Goal: Task Accomplishment & Management: Manage account settings

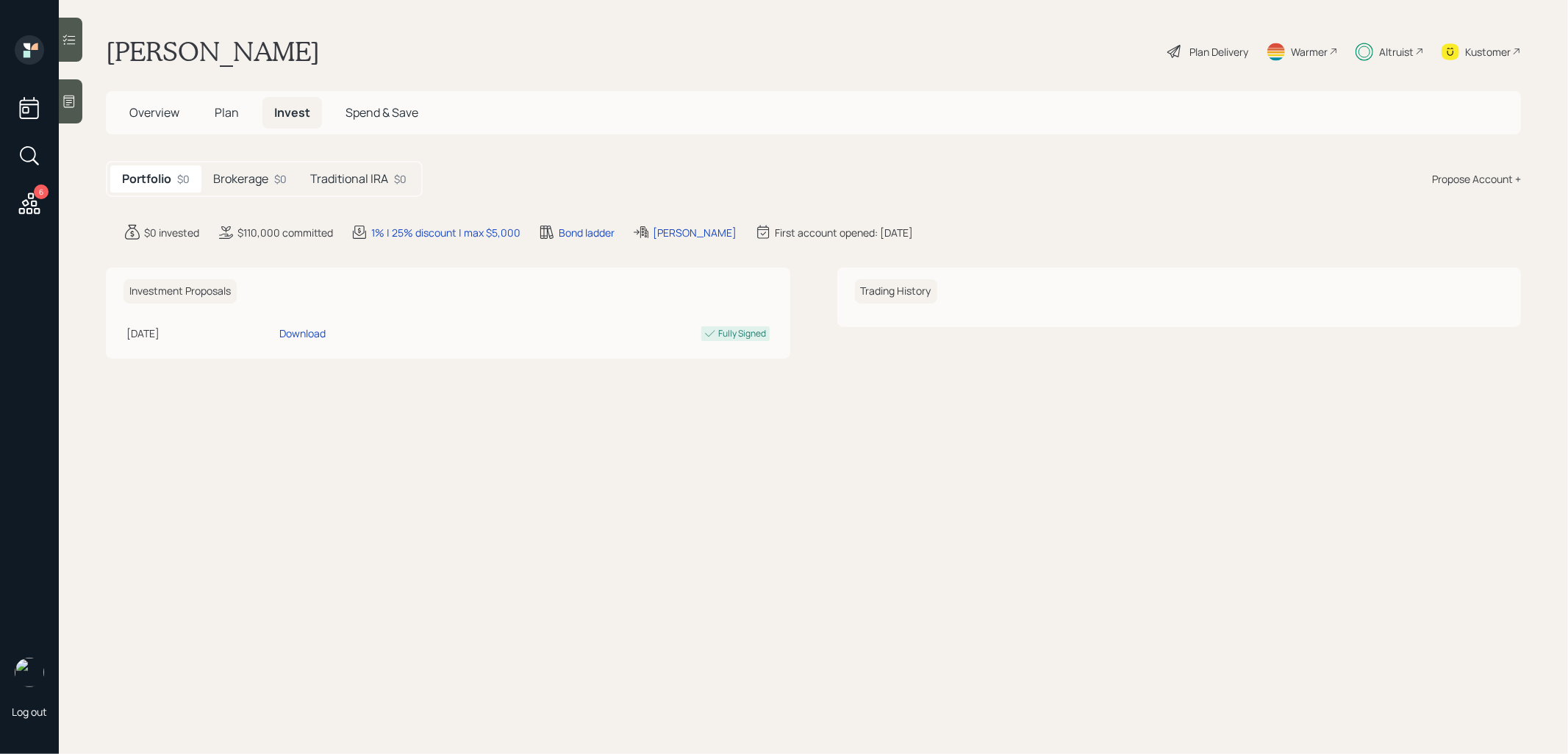
click at [262, 172] on h5 "Brokerage" at bounding box center [240, 178] width 55 height 14
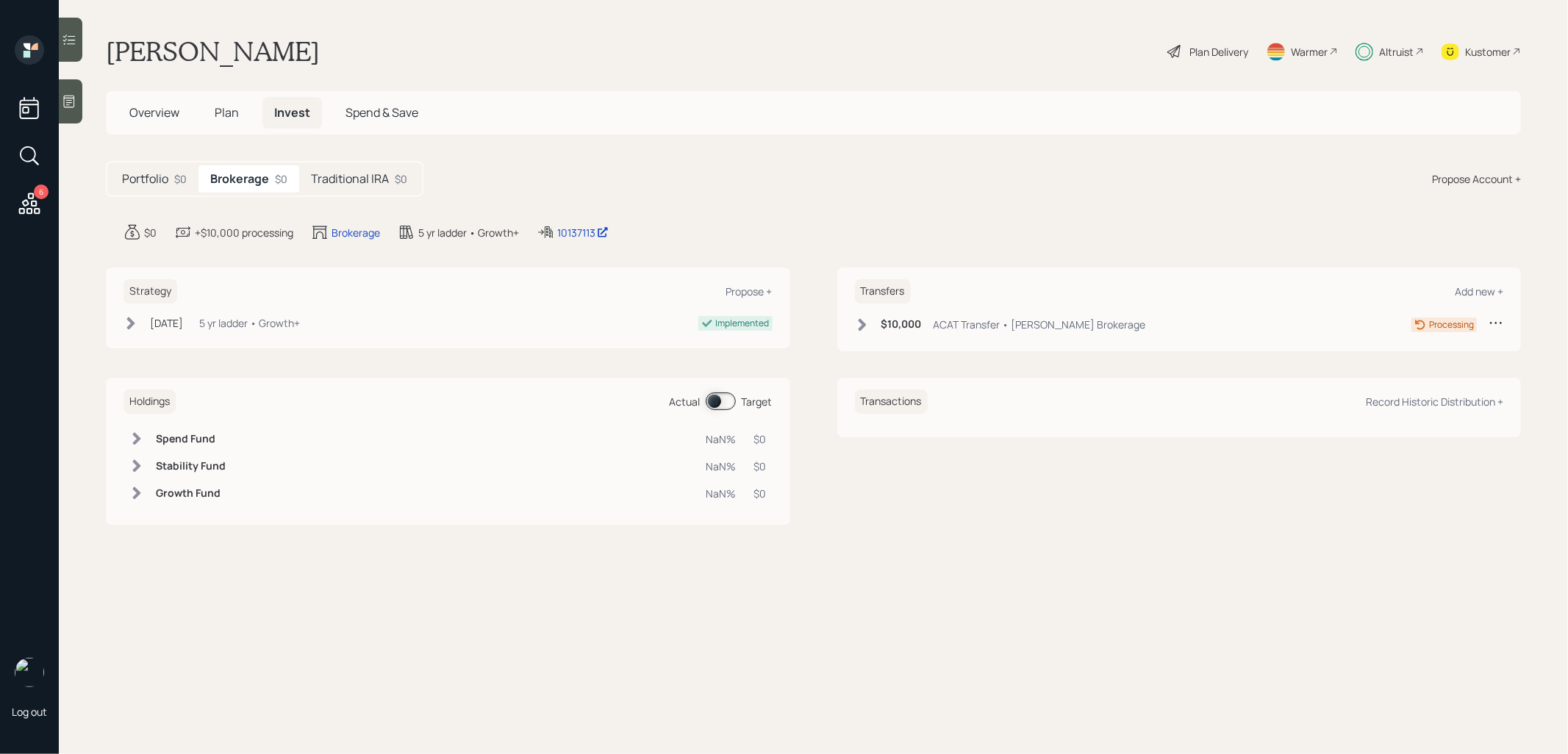
click at [353, 177] on h5 "Traditional IRA" at bounding box center [349, 178] width 78 height 14
click at [128, 324] on icon at bounding box center [131, 325] width 15 height 15
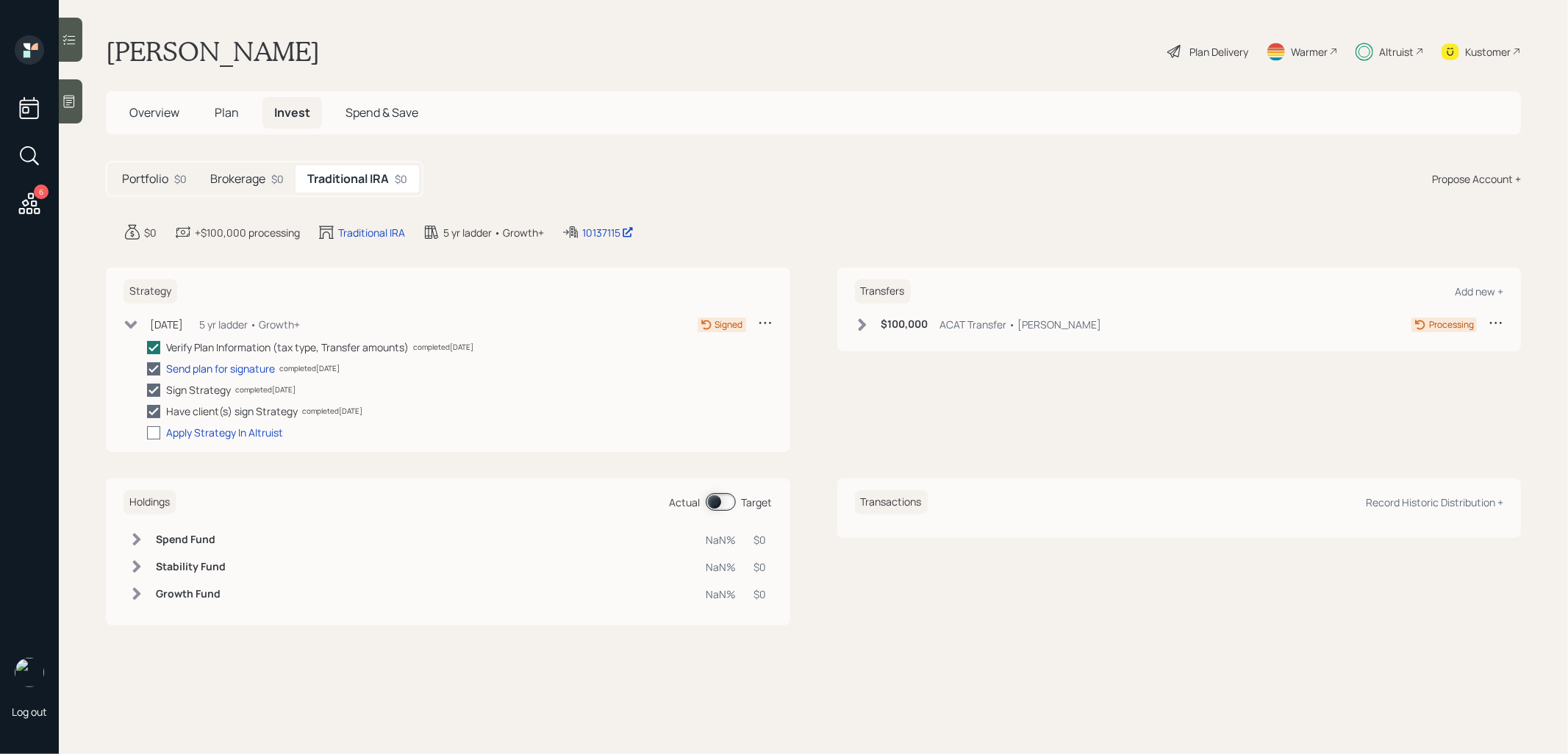
click at [153, 434] on div at bounding box center [154, 433] width 13 height 13
click at [147, 433] on input "checkbox" at bounding box center [146, 432] width 1 height 1
checkbox input "true"
click at [245, 177] on h5 "Brokerage" at bounding box center [238, 178] width 55 height 14
